Goal: Use online tool/utility: Utilize a website feature to perform a specific function

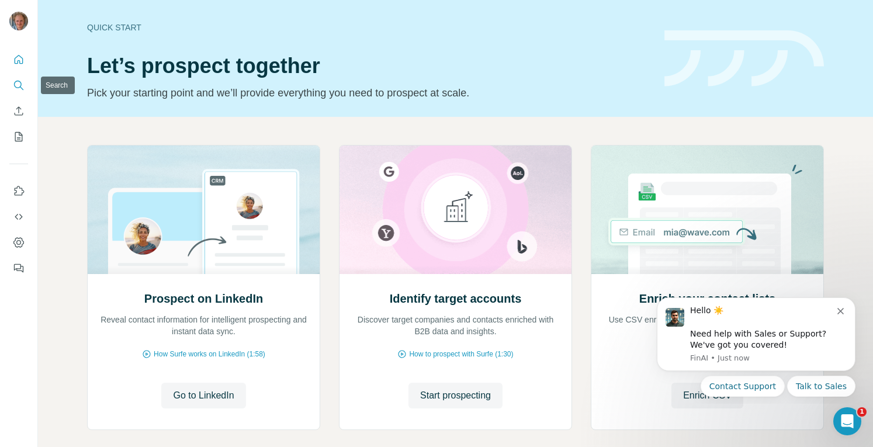
click at [17, 88] on icon "Search" at bounding box center [19, 85] width 12 height 12
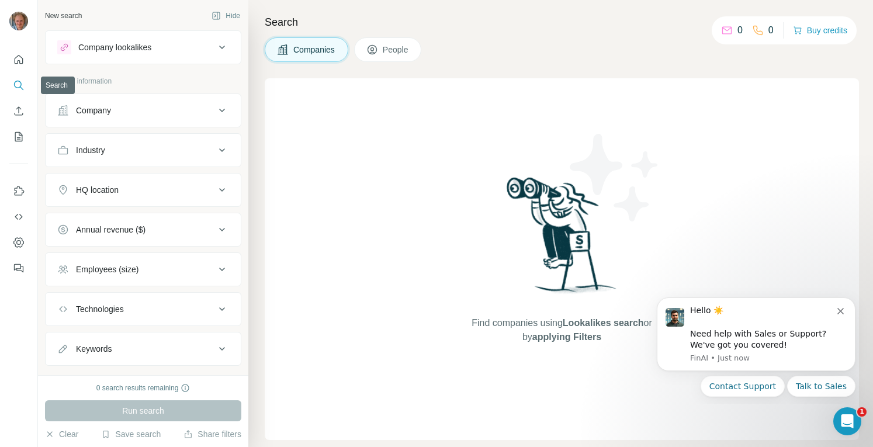
click at [22, 86] on icon "Search" at bounding box center [19, 85] width 12 height 12
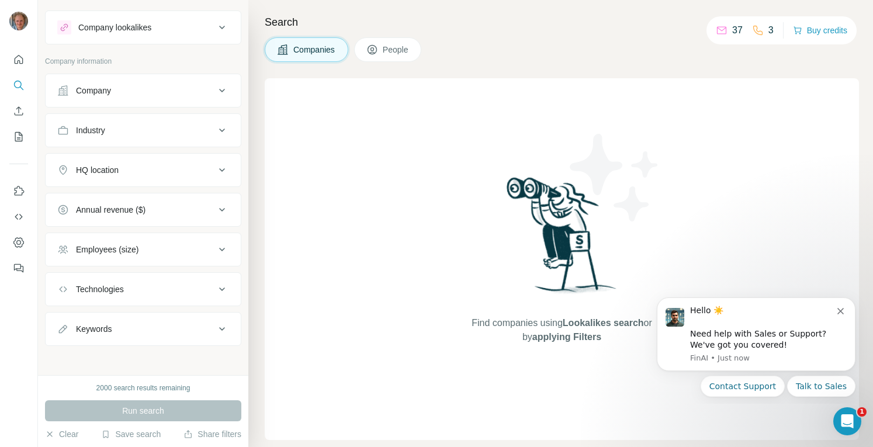
click at [86, 86] on div "Company" at bounding box center [93, 91] width 35 height 12
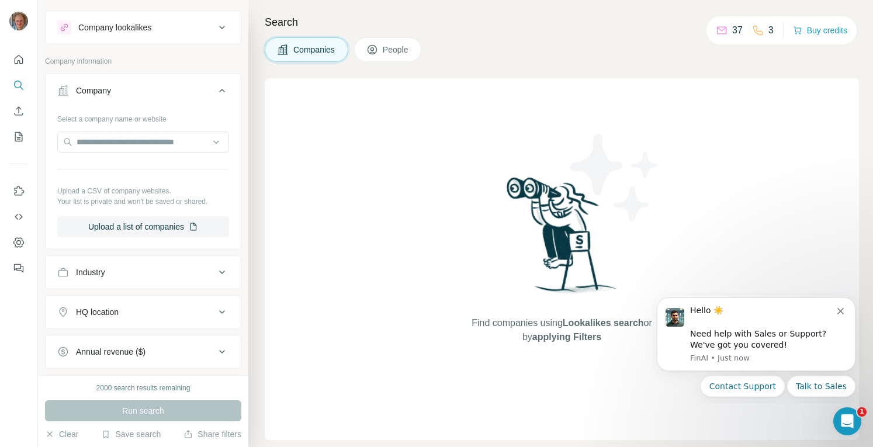
click at [86, 86] on div "Company" at bounding box center [93, 91] width 35 height 12
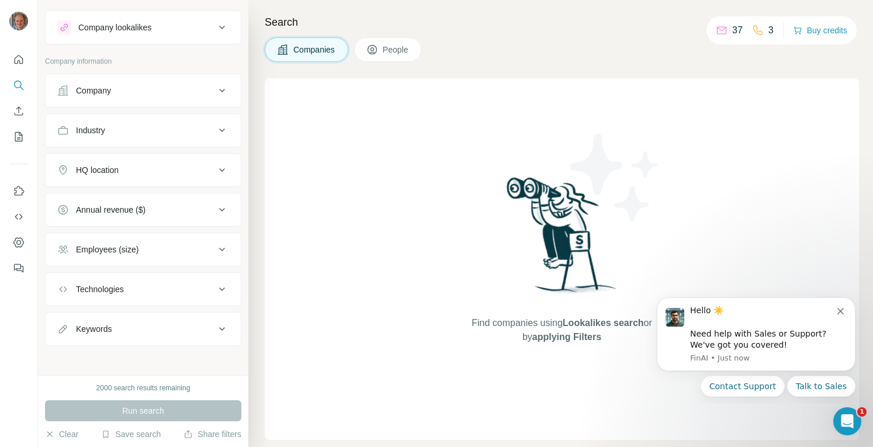
click at [723, 34] on div "37" at bounding box center [729, 30] width 27 height 14
click at [718, 33] on icon at bounding box center [722, 31] width 12 height 12
click at [200, 328] on div "Keywords" at bounding box center [136, 329] width 158 height 12
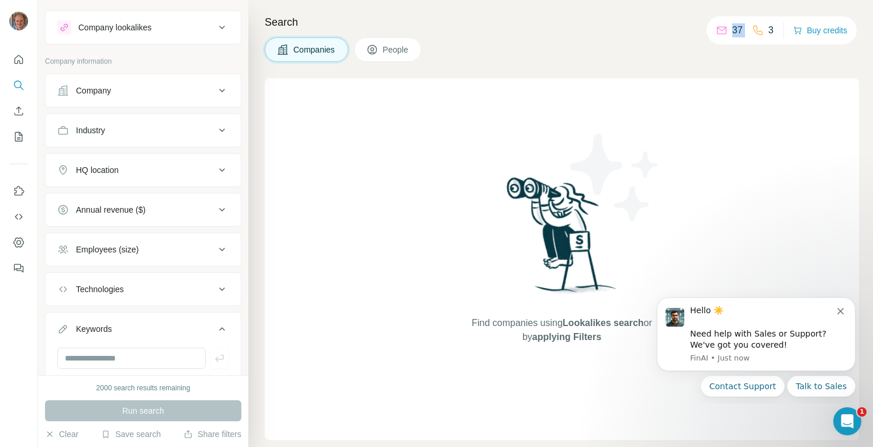
scroll to position [55, 0]
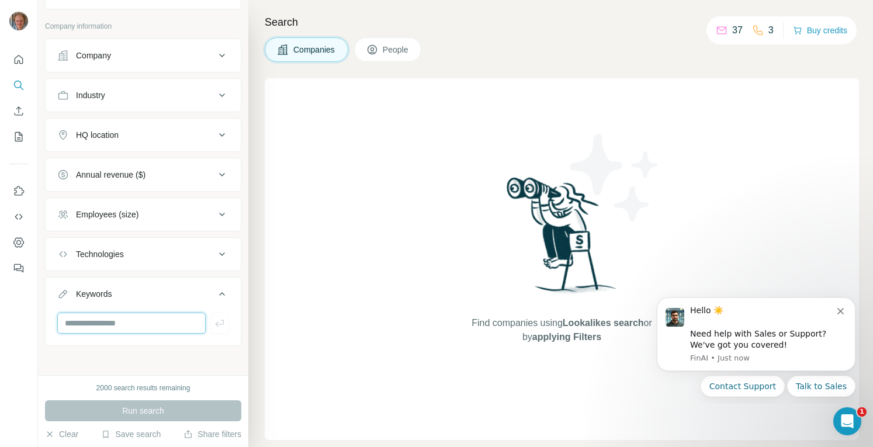
click at [176, 327] on input "text" at bounding box center [131, 323] width 148 height 21
type input "*********"
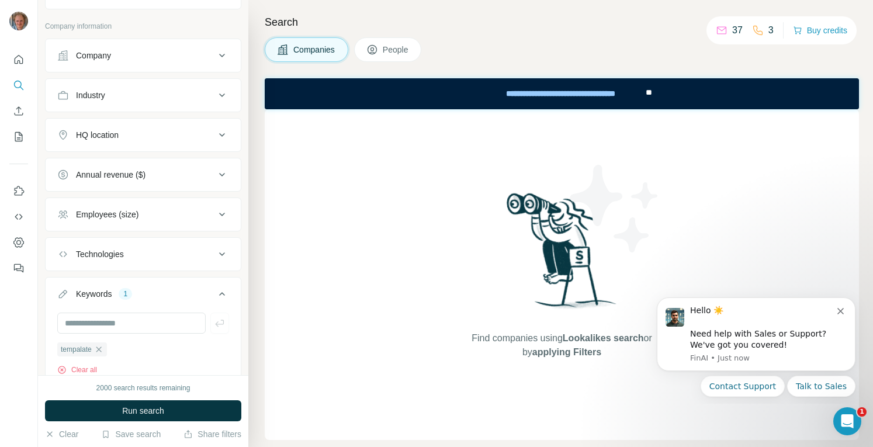
click at [103, 347] on icon "button" at bounding box center [98, 349] width 9 height 9
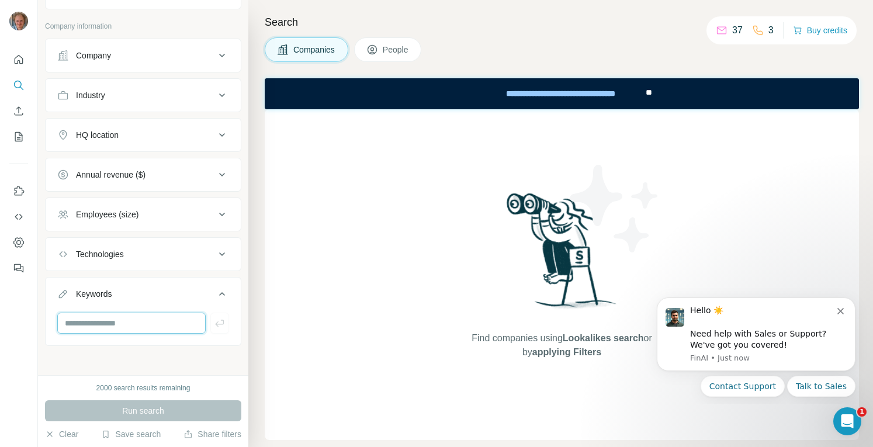
click at [102, 318] on input "text" at bounding box center [131, 323] width 148 height 21
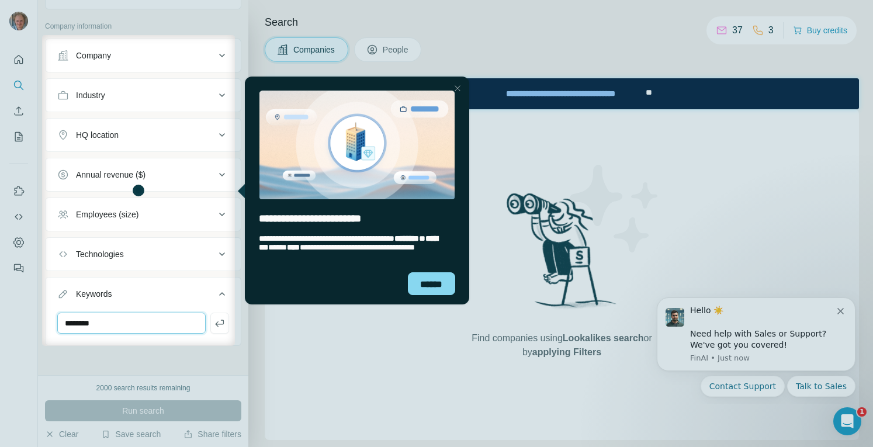
type input "********"
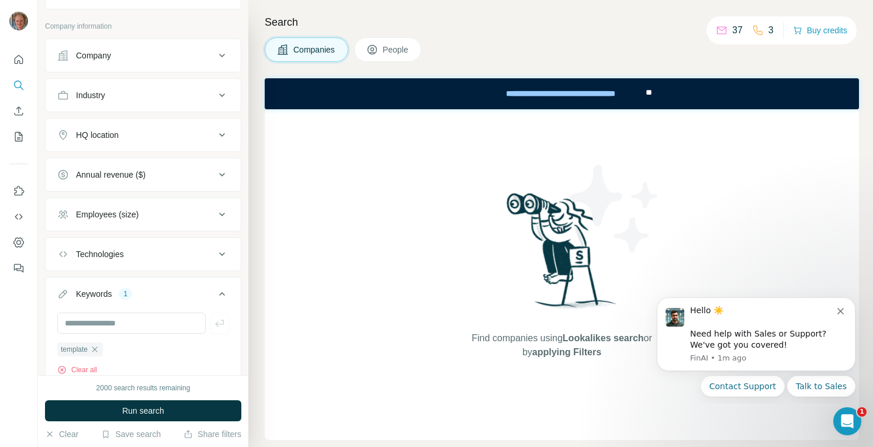
click at [725, 29] on div "37" at bounding box center [729, 30] width 27 height 14
click at [720, 32] on icon at bounding box center [721, 31] width 9 height 8
